Goal: Task Accomplishment & Management: Manage account settings

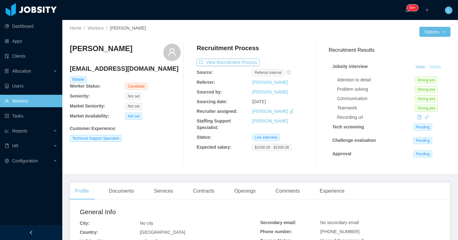
click at [439, 65] on button "Notes" at bounding box center [435, 66] width 17 height 7
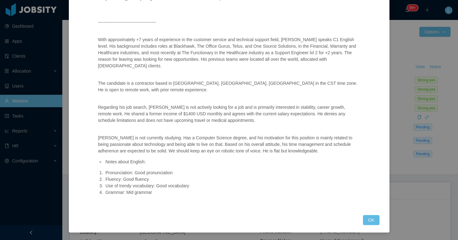
scroll to position [379, 0]
click at [371, 216] on button "OK" at bounding box center [371, 220] width 16 height 10
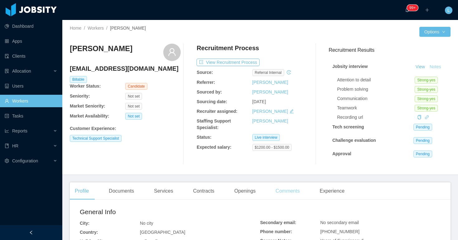
scroll to position [167, 0]
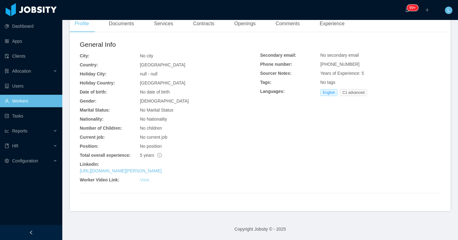
click at [147, 179] on link "View" at bounding box center [144, 179] width 9 height 5
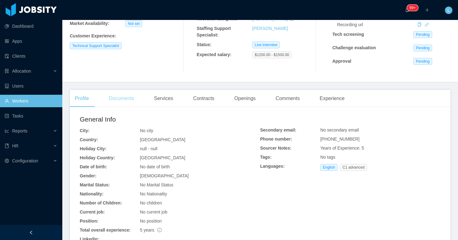
click at [123, 98] on div "Documents" at bounding box center [121, 98] width 35 height 17
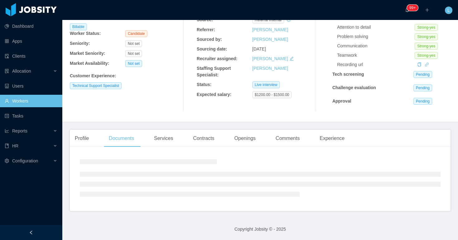
scroll to position [61, 0]
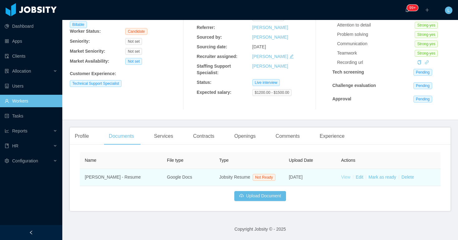
click at [344, 174] on link "View" at bounding box center [345, 176] width 9 height 5
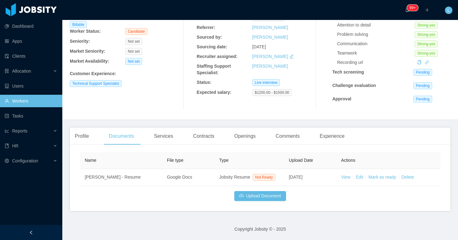
scroll to position [0, 0]
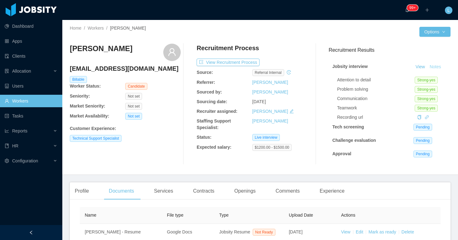
click at [433, 65] on button "Notes" at bounding box center [435, 66] width 17 height 7
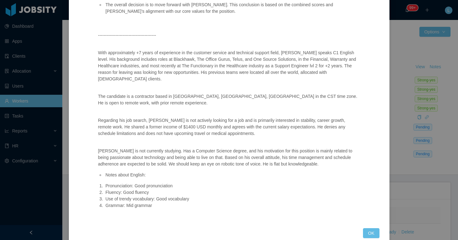
scroll to position [366, 0]
click at [370, 233] on button "OK" at bounding box center [371, 233] width 16 height 10
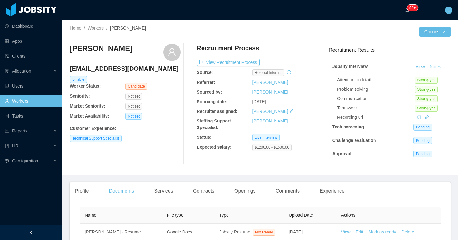
scroll to position [348, 0]
click at [93, 68] on h4 "[EMAIL_ADDRESS][DOMAIN_NAME]" at bounding box center [125, 68] width 111 height 9
copy h4 "[EMAIL_ADDRESS][DOMAIN_NAME]"
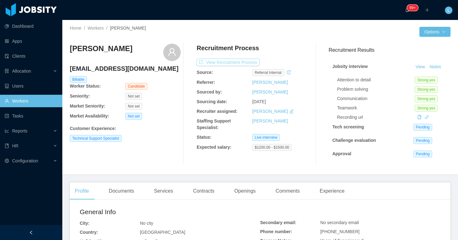
click at [245, 60] on button "View Recruitment Process" at bounding box center [227, 62] width 63 height 7
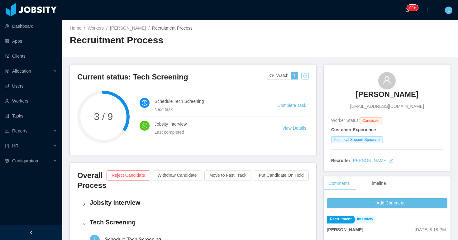
click at [304, 78] on button "button" at bounding box center [304, 75] width 7 height 7
click at [284, 96] on div "Change status" at bounding box center [290, 95] width 28 height 7
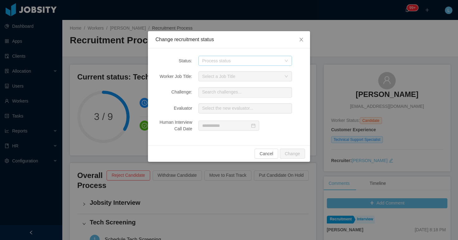
click at [225, 60] on div "Process status" at bounding box center [241, 61] width 79 height 6
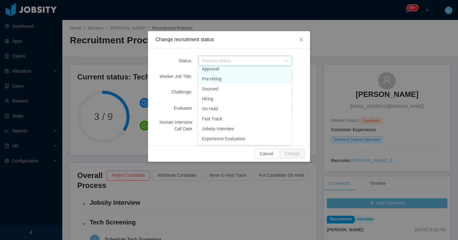
scroll to position [71, 0]
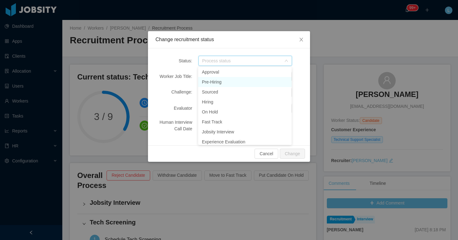
click at [224, 82] on li "Pre-Hiring" at bounding box center [244, 82] width 93 height 10
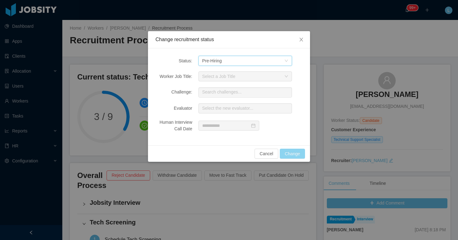
click at [299, 149] on button "Change" at bounding box center [292, 154] width 25 height 10
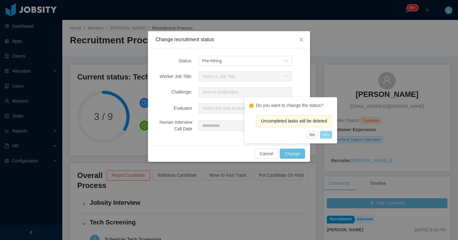
click at [330, 136] on button "Yes" at bounding box center [326, 134] width 12 height 7
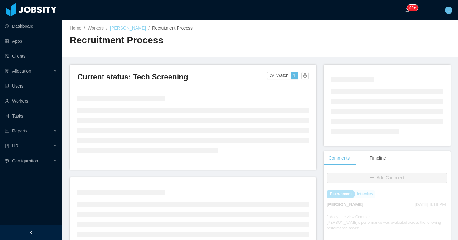
click at [136, 28] on link "[PERSON_NAME]" at bounding box center [128, 28] width 36 height 5
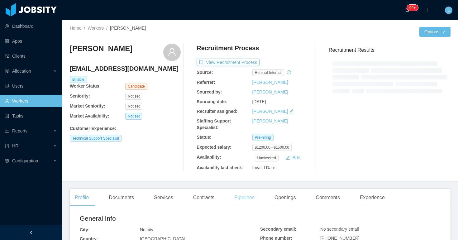
click at [252, 203] on div "Pipelines" at bounding box center [244, 197] width 30 height 17
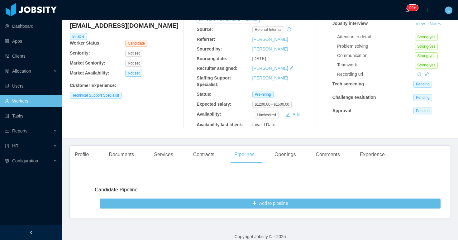
scroll to position [50, 0]
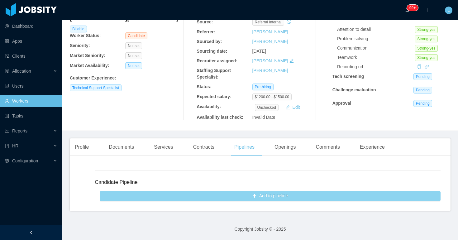
click at [254, 197] on button "Add to pipeline" at bounding box center [270, 196] width 341 height 10
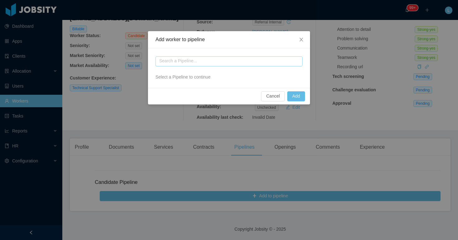
click at [185, 58] on input "text" at bounding box center [228, 61] width 147 height 10
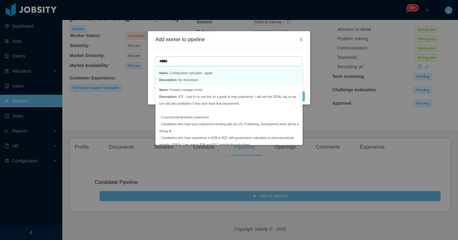
click at [182, 73] on p "Name: Configuration specialist - agate" at bounding box center [185, 73] width 53 height 7
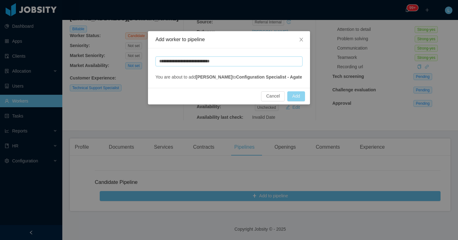
type input "**********"
click at [301, 101] on button "Add" at bounding box center [296, 96] width 18 height 10
